Goal: Information Seeking & Learning: Learn about a topic

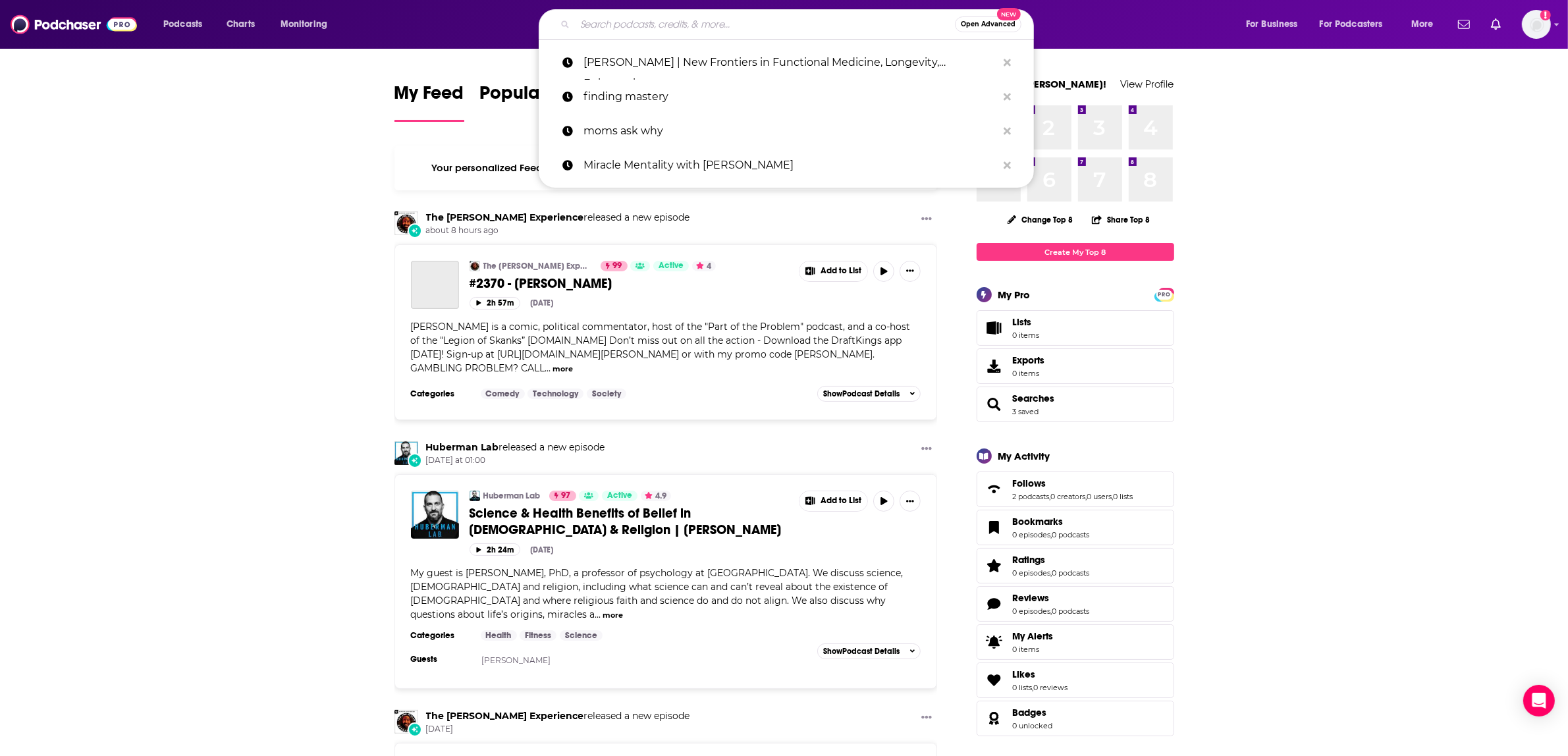
click at [814, 14] on input "Search podcasts, credits, & more..." at bounding box center [765, 24] width 380 height 21
paste input "Elevate Your Brand podcast"
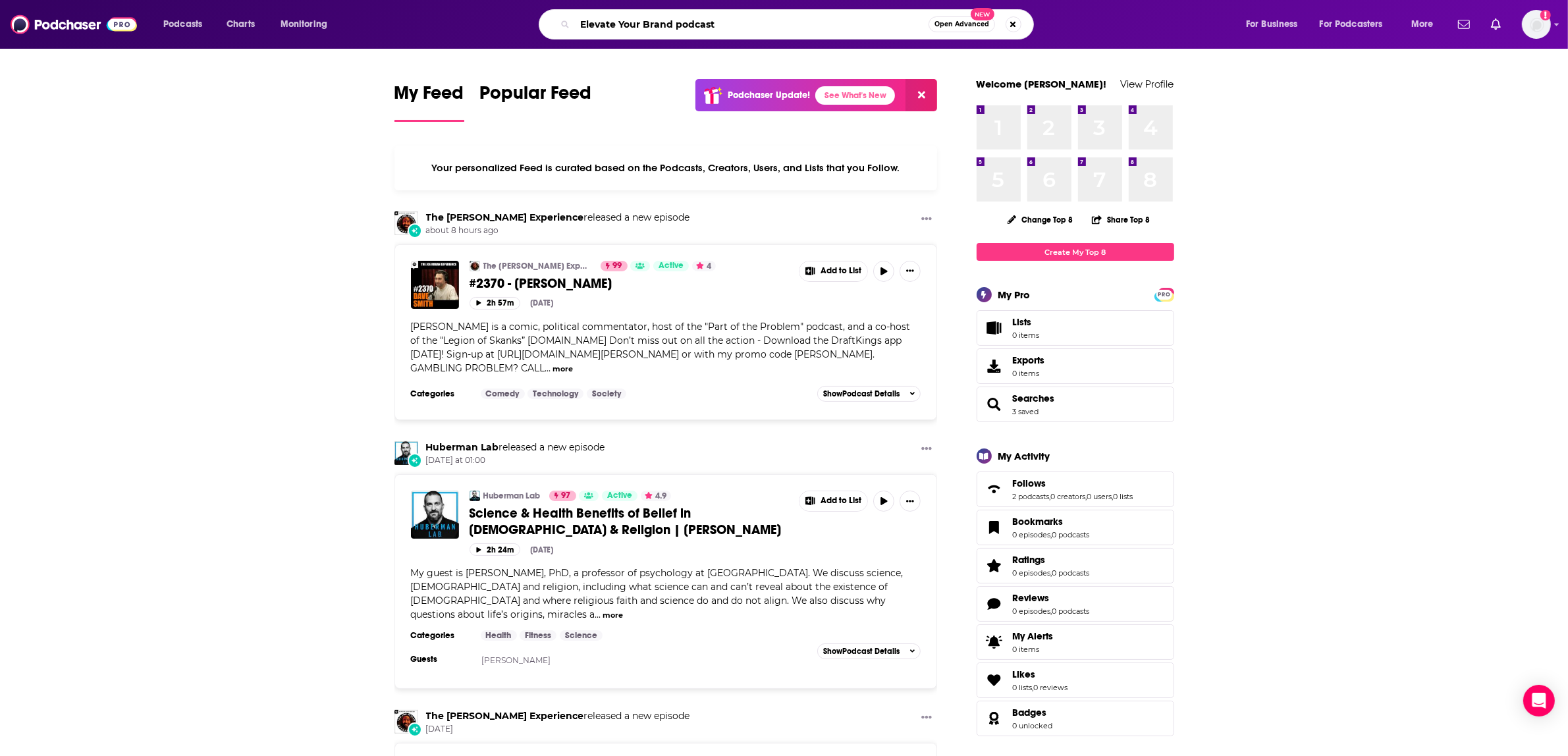
type input "Elevate Your Brand podcast"
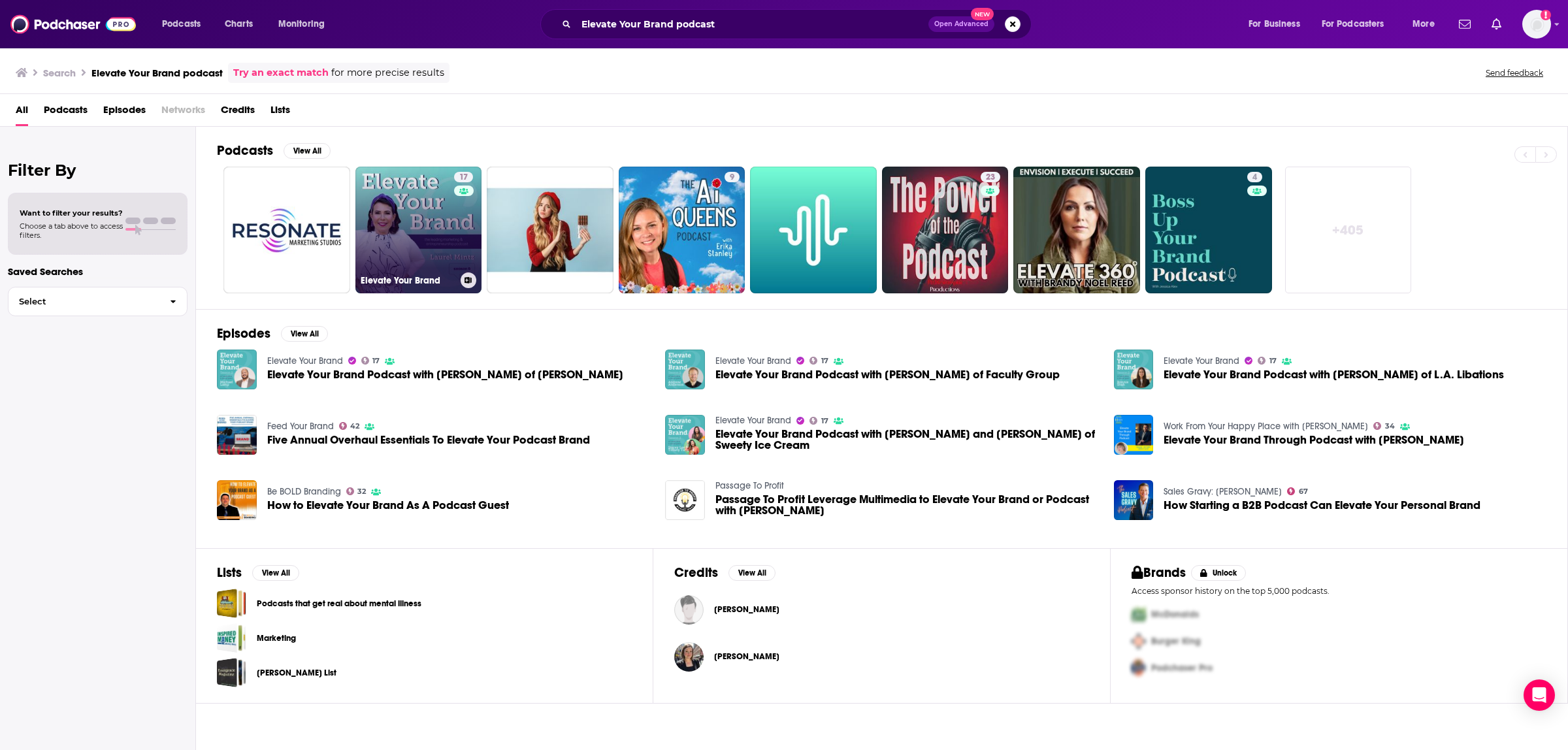
click at [390, 203] on link "17 Elevate Your Brand" at bounding box center [419, 230] width 127 height 127
